Goal: Task Accomplishment & Management: Manage account settings

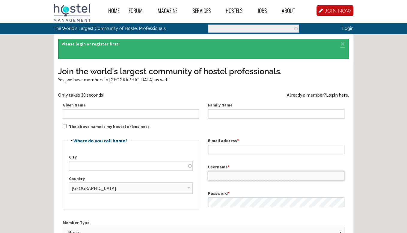
type input "raheelmansoor"
click at [333, 94] on link "Login here." at bounding box center [337, 95] width 23 height 6
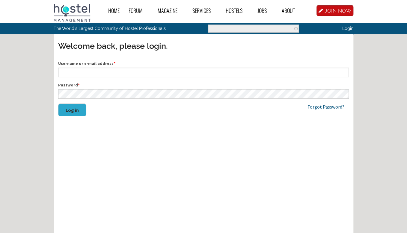
type input "raheelmansoor"
click at [76, 111] on button "Log in" at bounding box center [72, 110] width 28 height 13
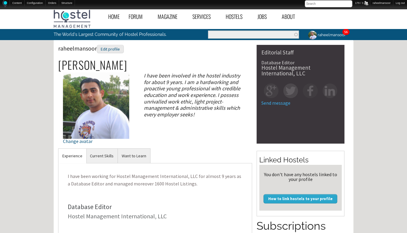
click at [344, 33] on link "56" at bounding box center [346, 32] width 4 height 4
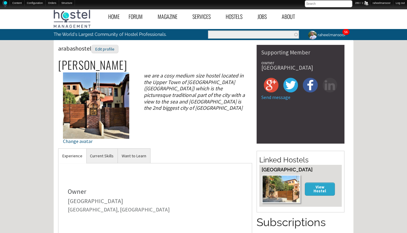
click at [346, 33] on link "56" at bounding box center [346, 32] width 4 height 4
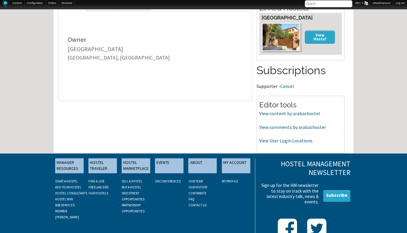
scroll to position [169, 0]
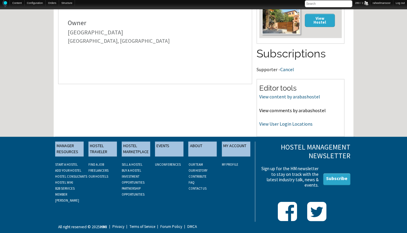
click at [296, 110] on link "View comments by arabashostel" at bounding box center [292, 111] width 66 height 6
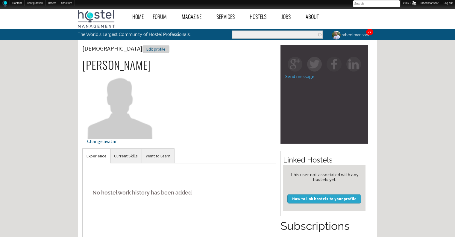
click at [143, 50] on div "Edit profile" at bounding box center [156, 49] width 27 height 9
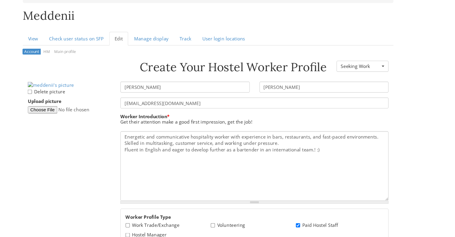
scroll to position [50, 0]
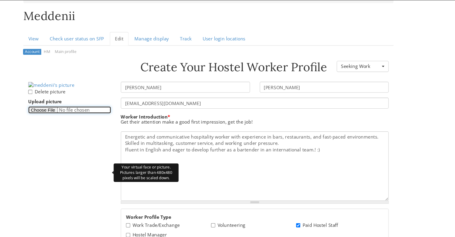
click at [86, 114] on input "Upload picture" at bounding box center [99, 110] width 76 height 7
type input "C:\fakepath\Marija-display-picture.png"
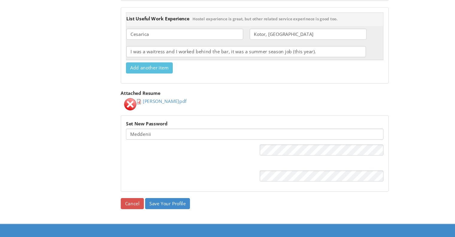
scroll to position [912, 0]
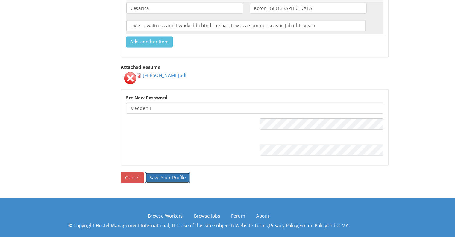
click at [182, 179] on input "Save Your Profile" at bounding box center [189, 182] width 41 height 10
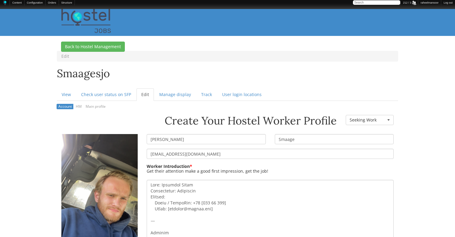
scroll to position [39, 0]
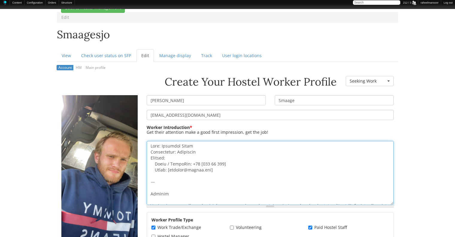
click at [182, 178] on textarea "Worker Introduction *" at bounding box center [270, 173] width 247 height 64
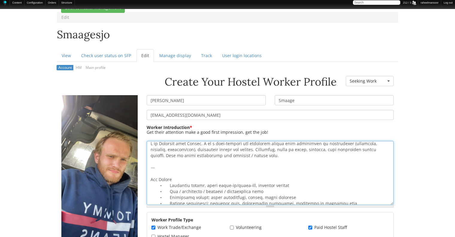
scroll to position [2, 0]
click at [170, 166] on textarea "Worker Introduction *" at bounding box center [270, 173] width 247 height 64
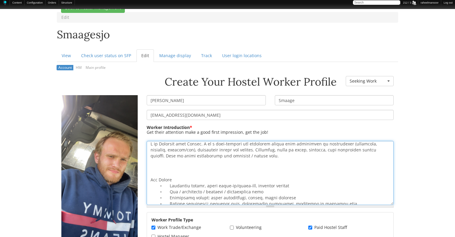
click at [190, 165] on textarea "Worker Introduction *" at bounding box center [270, 173] width 247 height 64
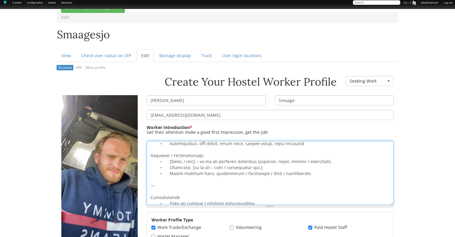
scroll to position [63, 0]
click at [170, 183] on textarea "Worker Introduction *" at bounding box center [270, 173] width 247 height 64
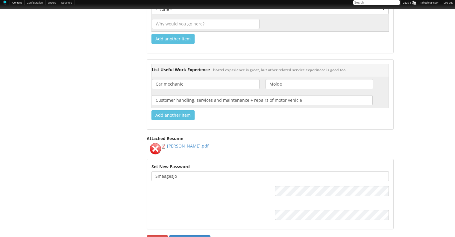
scroll to position [797, 0]
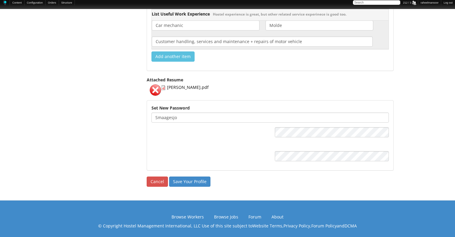
type textarea "I am Kristian from Norway. I am a hard-working and versatile worker with experi…"
click at [190, 177] on input "Save Your Profile" at bounding box center [189, 182] width 41 height 10
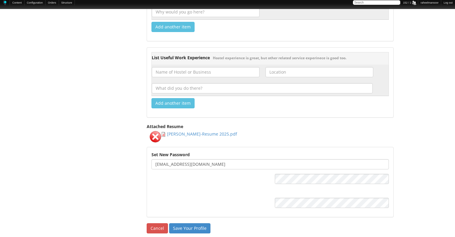
scroll to position [750, 0]
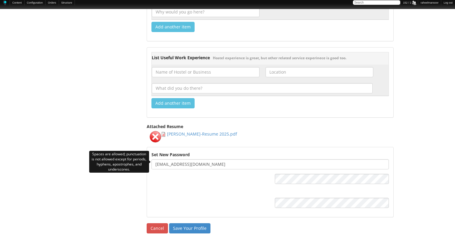
drag, startPoint x: 183, startPoint y: 162, endPoint x: 249, endPoint y: 165, distance: 65.7
click at [249, 165] on input "jamesktorres@outlook.com" at bounding box center [271, 164] width 238 height 10
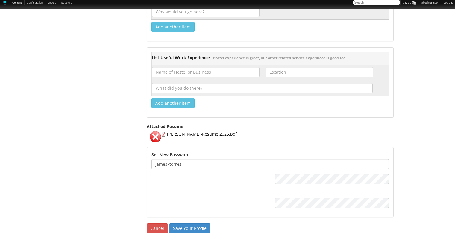
type input "jamesktorres"
click at [193, 224] on input "Save Your Profile" at bounding box center [189, 228] width 41 height 10
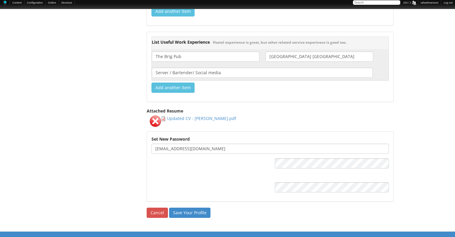
scroll to position [766, 0]
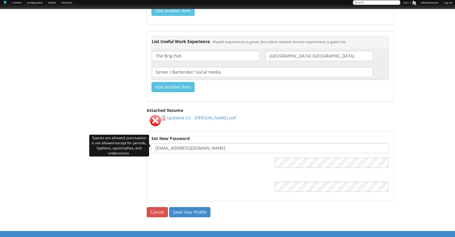
drag, startPoint x: 185, startPoint y: 146, endPoint x: 288, endPoint y: 146, distance: 102.7
click at [288, 146] on input "madisonbenoit0301@gmail.com" at bounding box center [271, 148] width 238 height 10
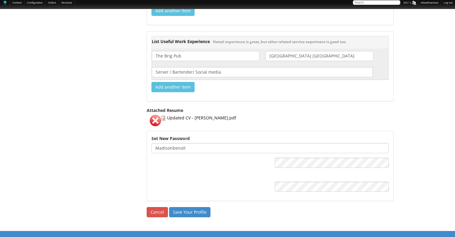
type input "madisonbenoit"
click at [193, 207] on input "Save Your Profile" at bounding box center [189, 212] width 41 height 10
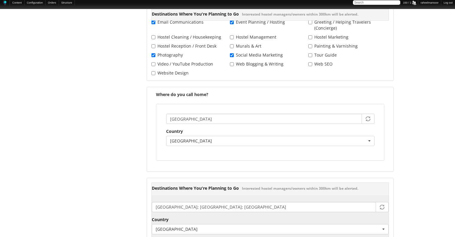
scroll to position [818, 0]
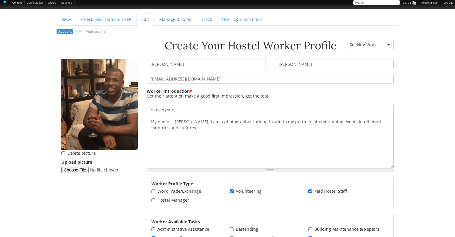
scroll to position [96, 0]
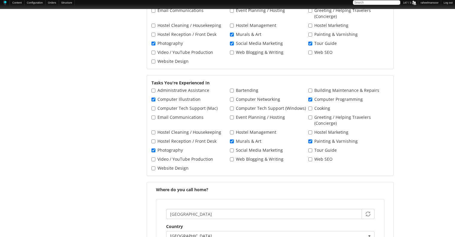
scroll to position [283, 0]
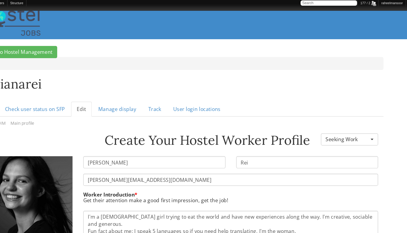
scroll to position [3, 0]
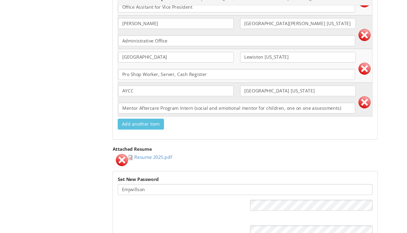
scroll to position [926, 0]
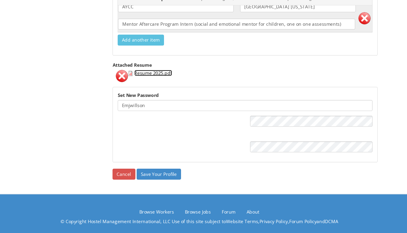
click at [168, 81] on link "Resume 2025.pdf" at bounding box center [160, 84] width 35 height 6
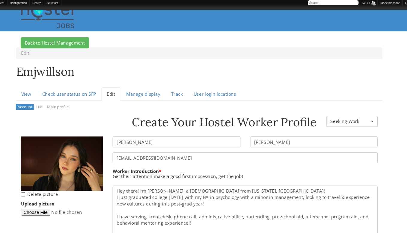
scroll to position [0, 0]
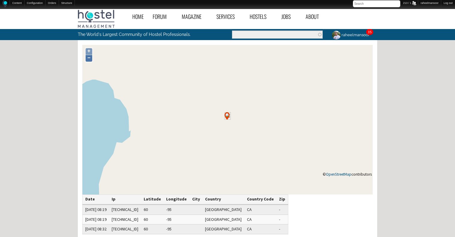
click at [90, 58] on link "−" at bounding box center [89, 58] width 7 height 7
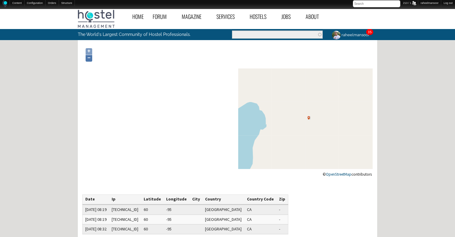
click at [90, 58] on link "−" at bounding box center [89, 58] width 7 height 7
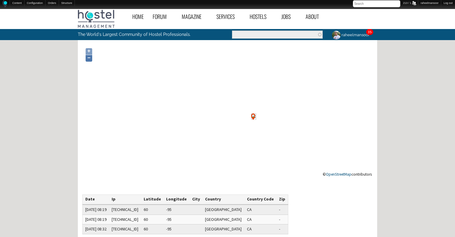
click at [90, 58] on link "−" at bounding box center [89, 58] width 7 height 7
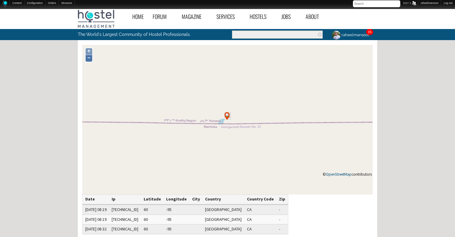
click at [90, 58] on link "−" at bounding box center [89, 58] width 7 height 7
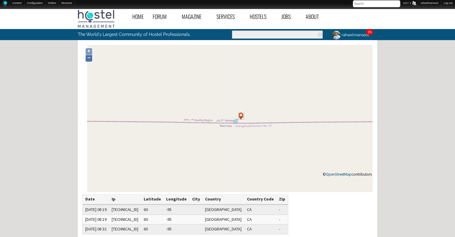
click at [90, 58] on link "−" at bounding box center [89, 58] width 7 height 7
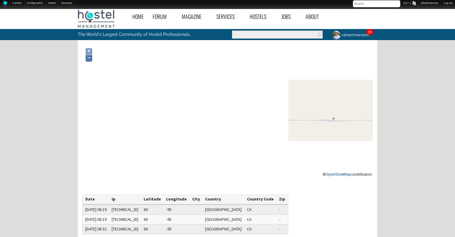
click at [90, 58] on link "−" at bounding box center [89, 58] width 7 height 7
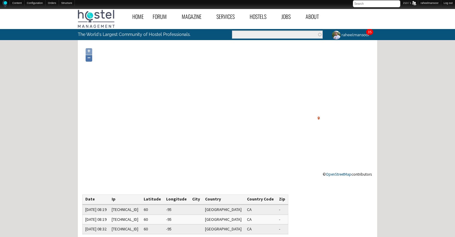
click at [90, 58] on link "−" at bounding box center [89, 58] width 7 height 7
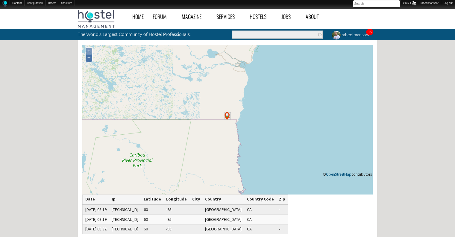
click at [90, 58] on link "−" at bounding box center [89, 58] width 7 height 7
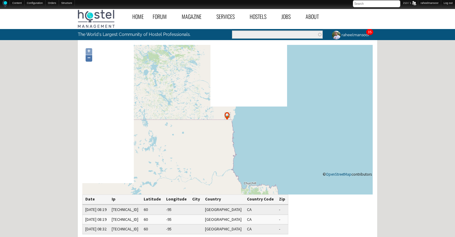
click at [88, 57] on link "−" at bounding box center [89, 58] width 7 height 7
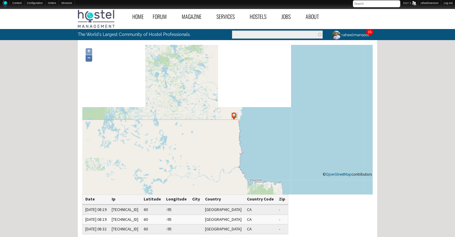
click at [88, 57] on link "−" at bounding box center [89, 58] width 7 height 7
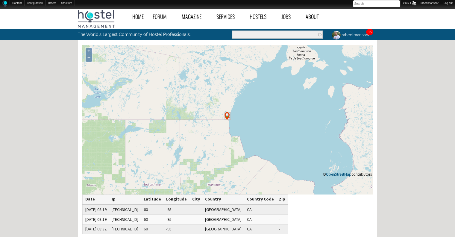
click at [428, 114] on div "Home Forum « Back Forum Forums Index « Back Forums Index New Posts Recent Activ…" at bounding box center [227, 188] width 455 height 364
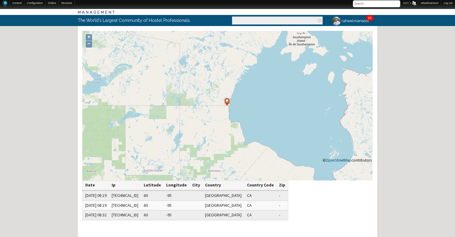
scroll to position [14, 0]
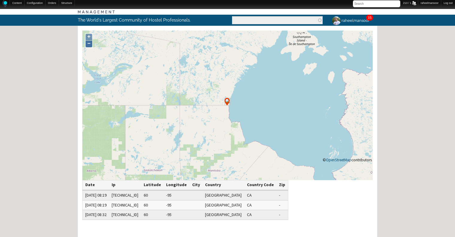
click at [90, 45] on link "−" at bounding box center [89, 44] width 7 height 7
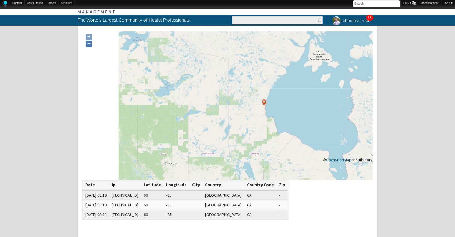
click at [90, 45] on link "−" at bounding box center [89, 44] width 7 height 7
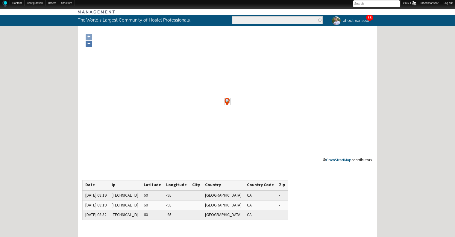
click at [90, 45] on link "−" at bounding box center [89, 44] width 7 height 7
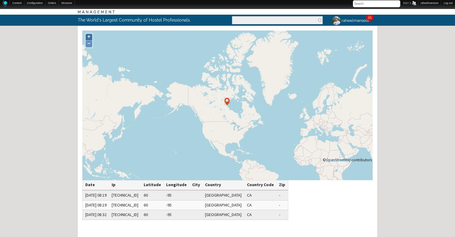
click at [90, 37] on link "+" at bounding box center [89, 37] width 7 height 7
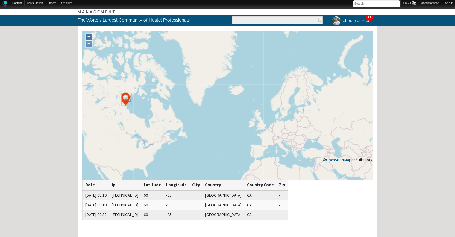
click at [90, 37] on link "+" at bounding box center [89, 37] width 7 height 7
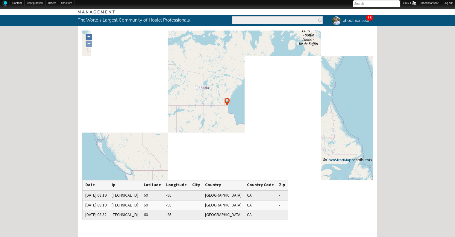
click at [90, 37] on link "+" at bounding box center [89, 37] width 7 height 7
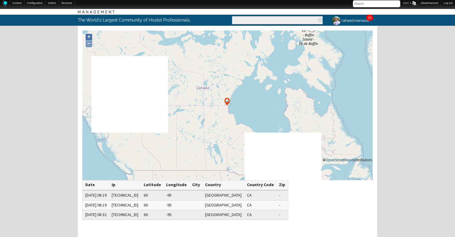
click at [90, 37] on link "+" at bounding box center [89, 37] width 7 height 7
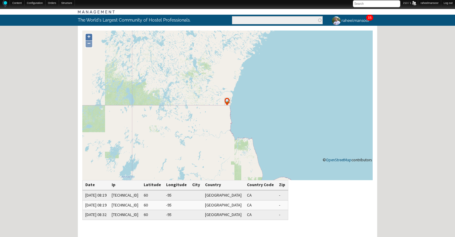
click at [90, 37] on link "+" at bounding box center [89, 37] width 7 height 7
